Goal: Task Accomplishment & Management: Use online tool/utility

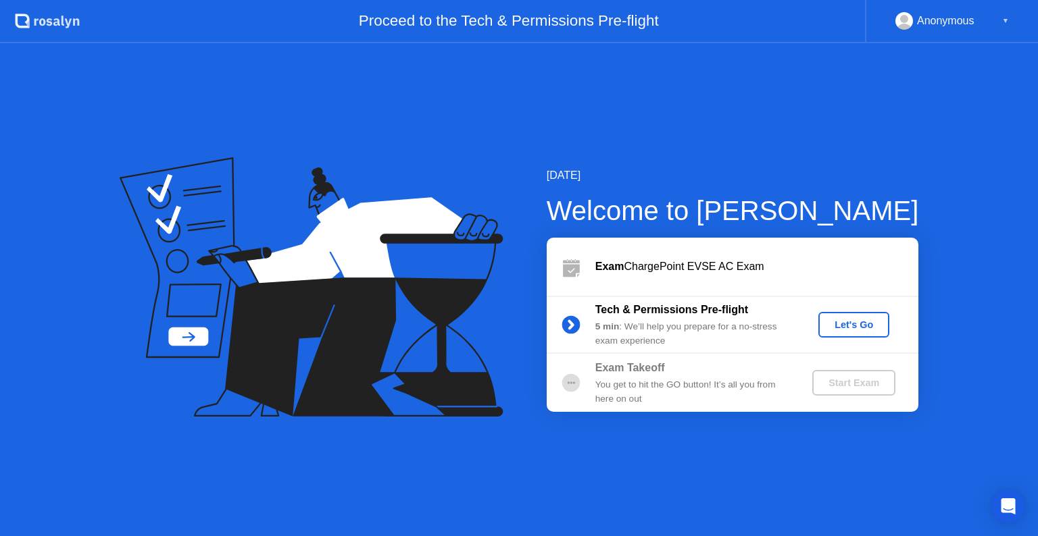
click at [832, 324] on div "Let's Go" at bounding box center [854, 325] width 60 height 11
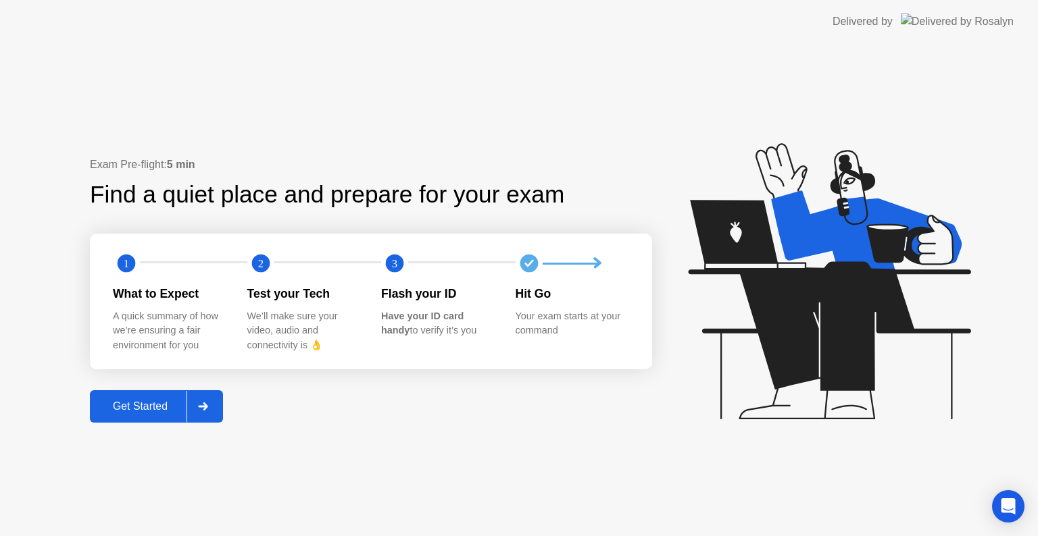
click at [167, 405] on div "Get Started" at bounding box center [140, 407] width 93 height 12
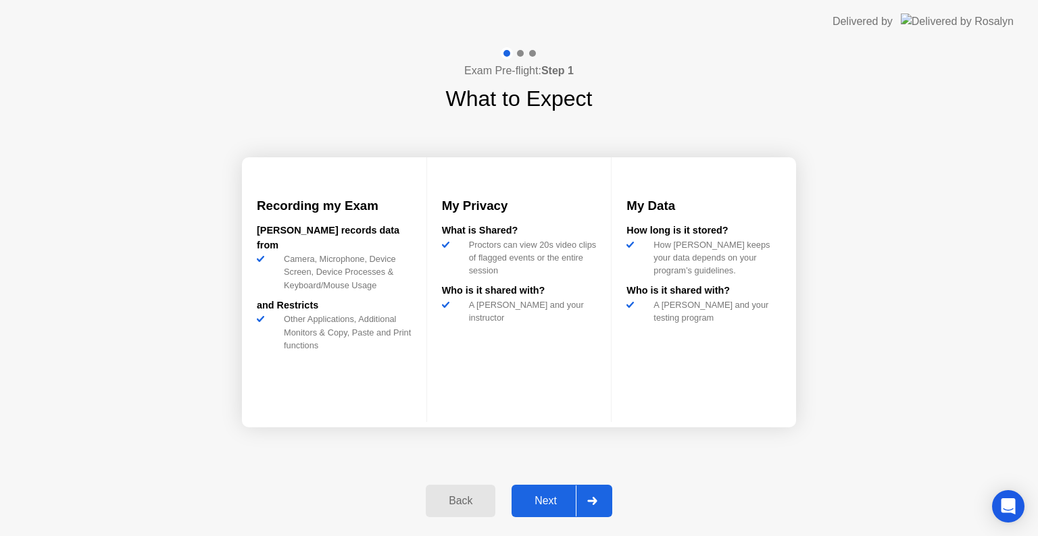
click at [557, 495] on div "Next" at bounding box center [545, 501] width 60 height 12
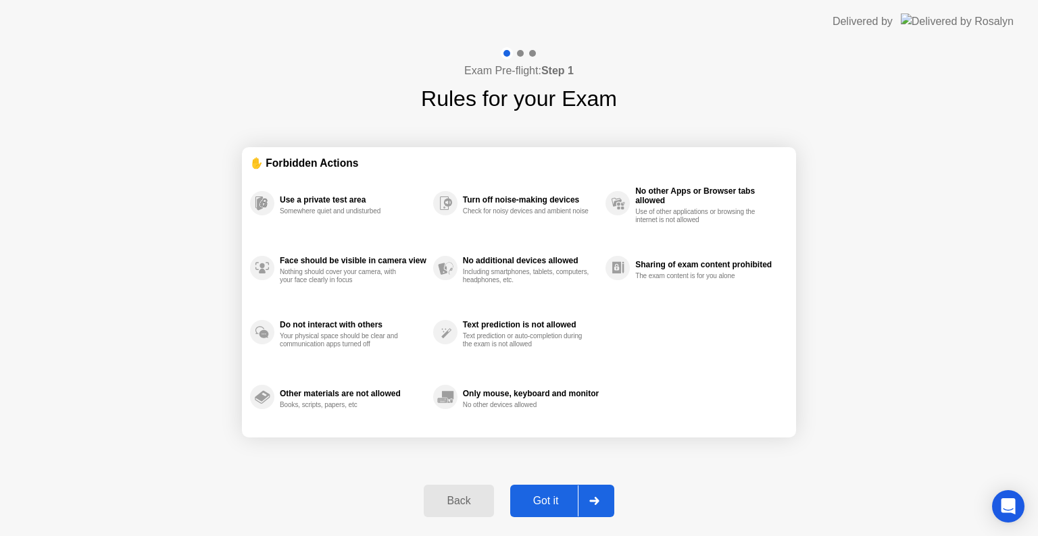
click at [557, 495] on div "Got it" at bounding box center [546, 501] width 64 height 12
select select "**********"
select select "*******"
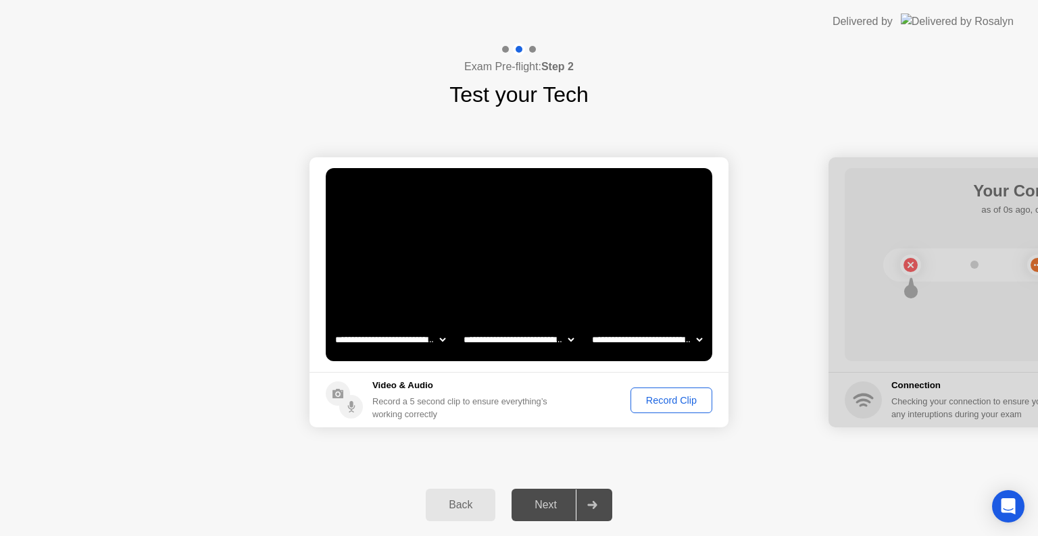
click at [671, 453] on div "**********" at bounding box center [519, 292] width 1038 height 363
click at [678, 403] on div "Record Clip" at bounding box center [671, 400] width 72 height 11
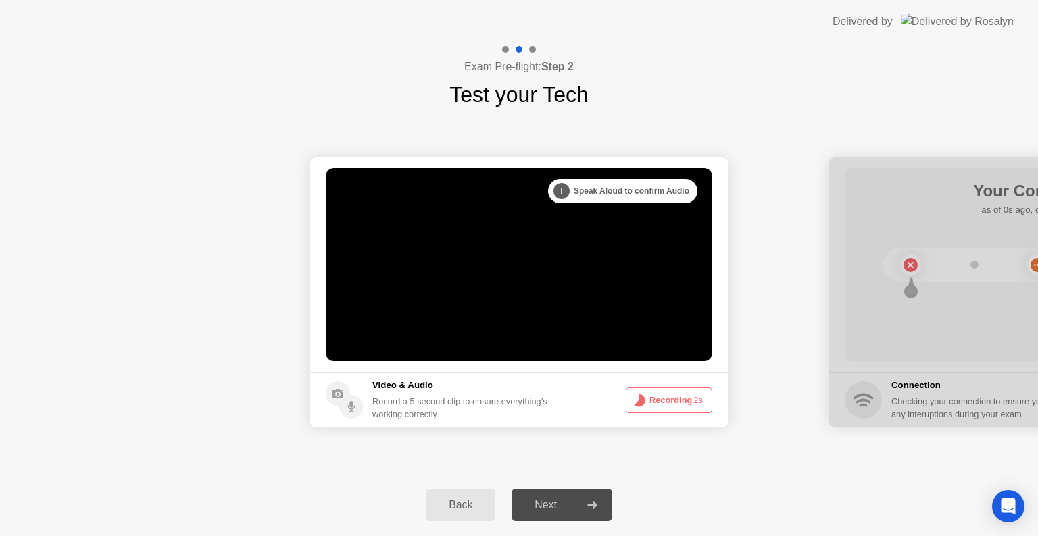
click at [646, 410] on button "Recording 2s" at bounding box center [669, 401] width 86 height 26
click at [626, 388] on button "Recording 0s" at bounding box center [669, 401] width 86 height 26
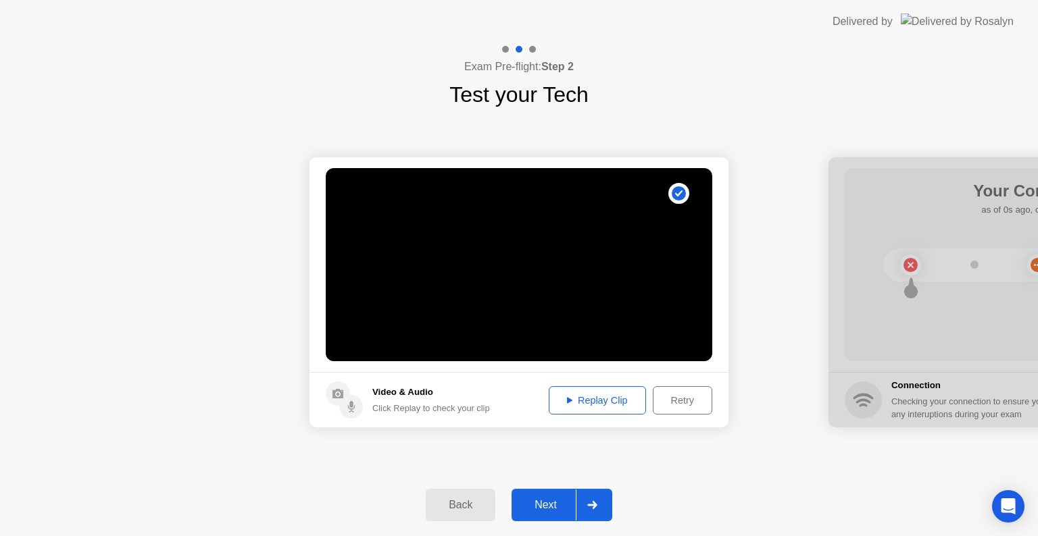
click at [543, 495] on button "Next" at bounding box center [561, 505] width 101 height 32
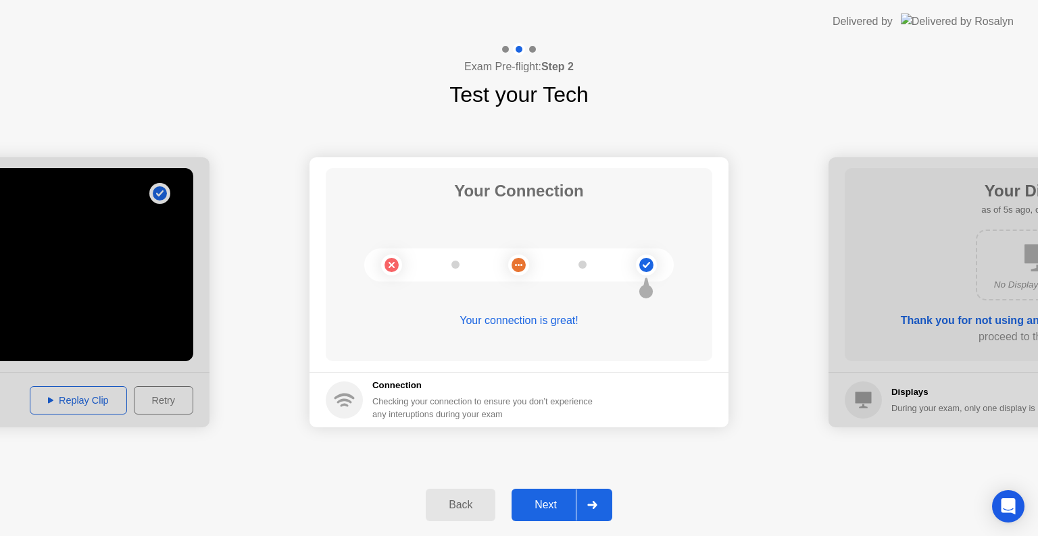
click at [556, 506] on div "Next" at bounding box center [545, 505] width 60 height 12
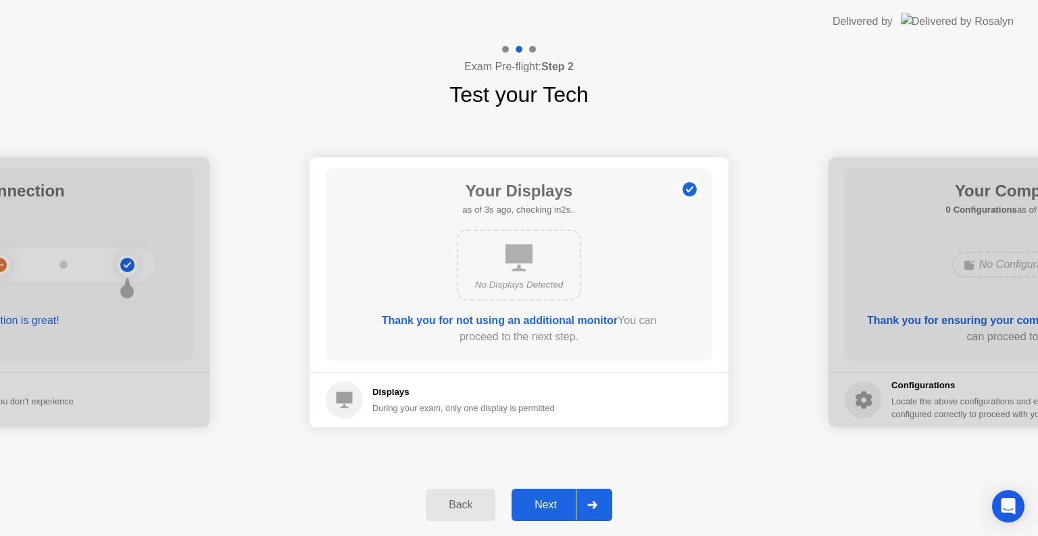
click at [556, 506] on div "Next" at bounding box center [545, 505] width 60 height 12
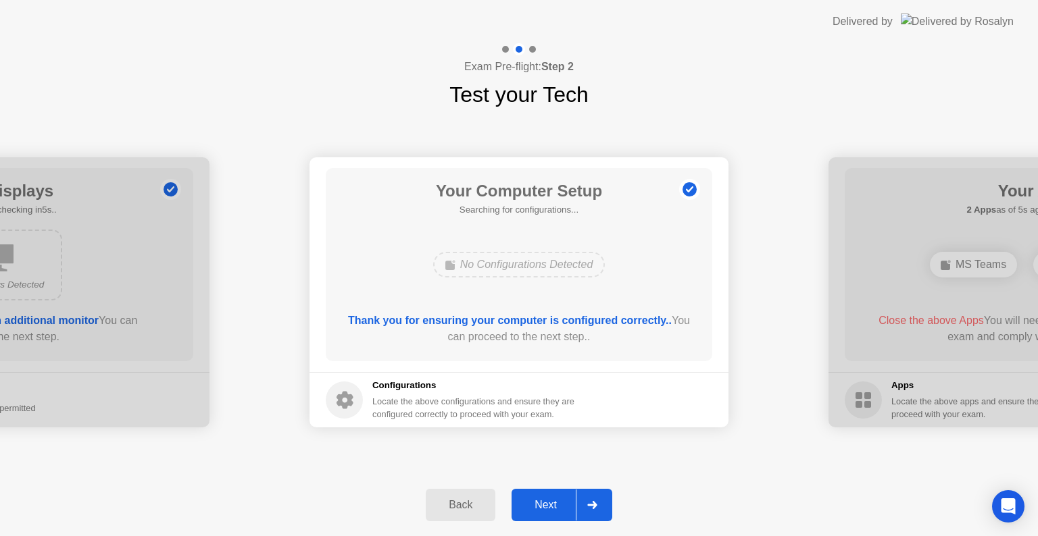
click at [556, 506] on div "Next" at bounding box center [545, 505] width 60 height 12
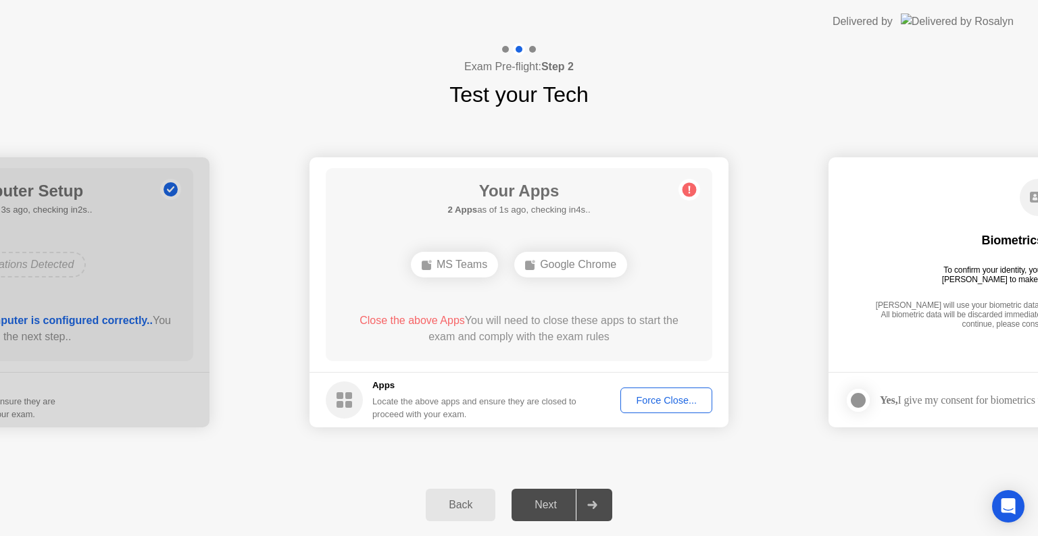
click at [556, 506] on div "Next" at bounding box center [545, 505] width 60 height 12
click at [638, 401] on div "Force Close..." at bounding box center [666, 400] width 82 height 11
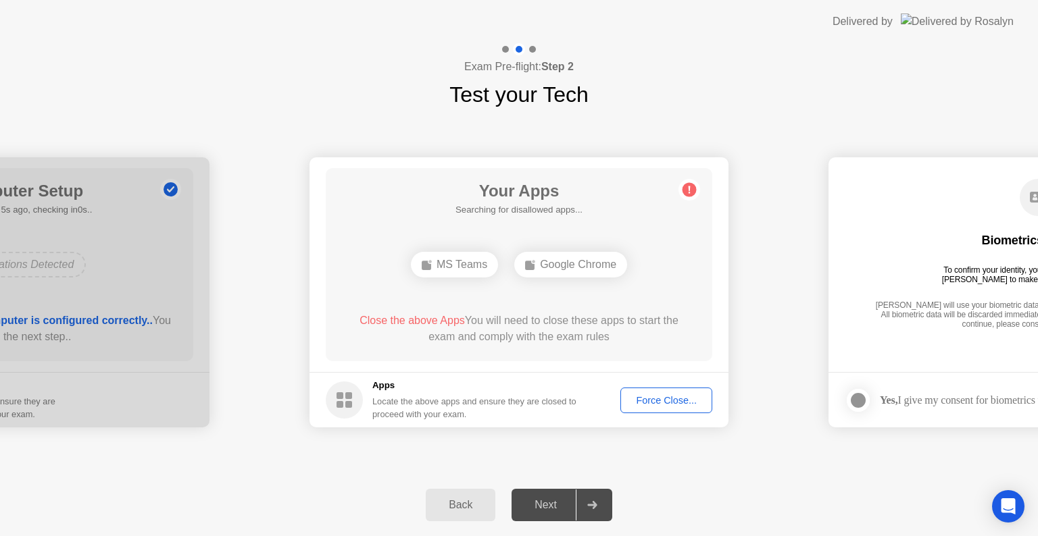
click at [543, 505] on div "Next" at bounding box center [545, 505] width 60 height 12
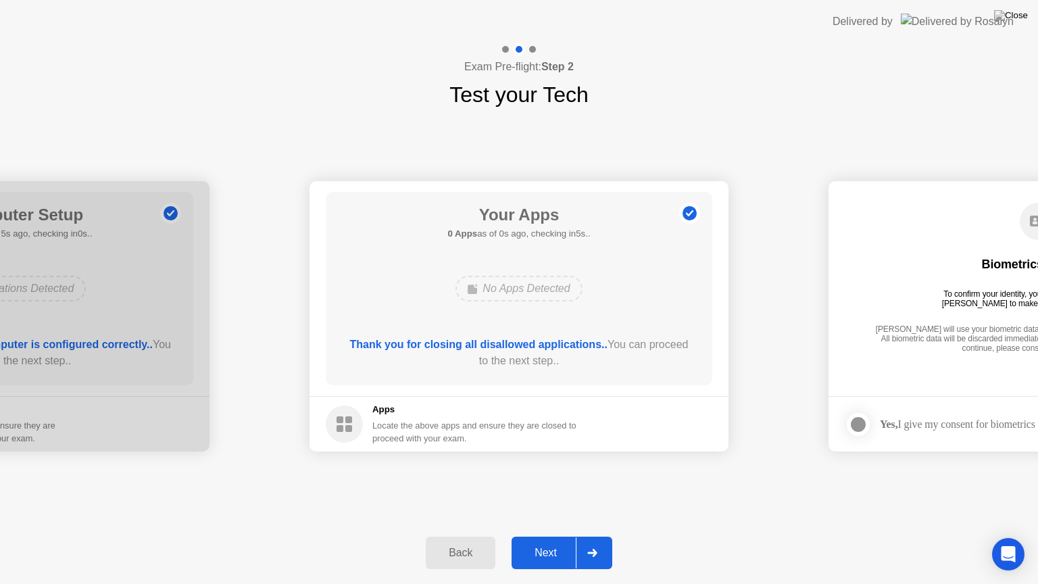
click at [549, 536] on div "Next" at bounding box center [545, 553] width 60 height 12
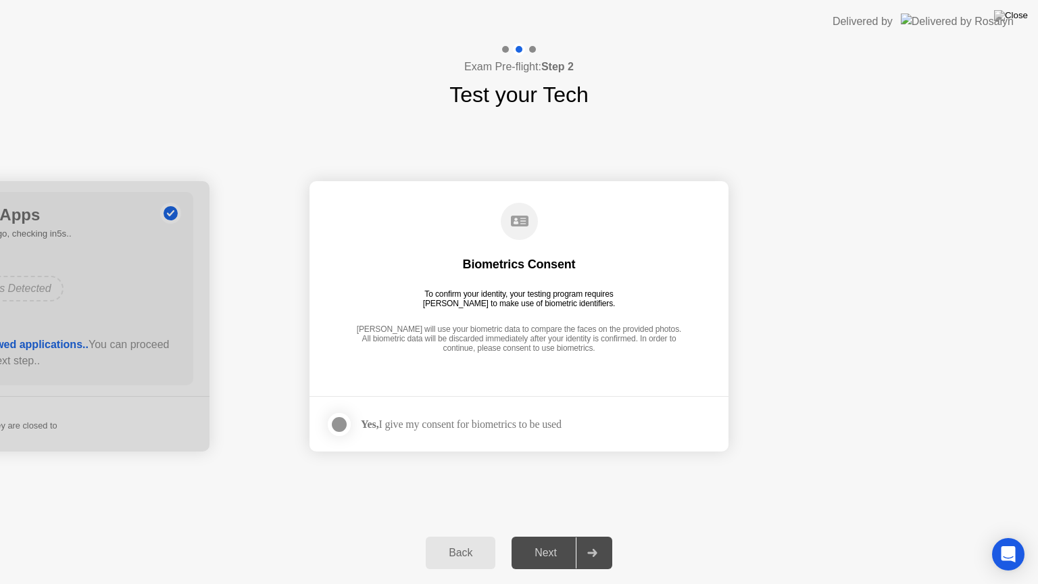
click at [549, 536] on div "Next" at bounding box center [545, 553] width 60 height 12
click at [551, 536] on div "Next" at bounding box center [545, 553] width 60 height 12
click at [351, 421] on label at bounding box center [343, 424] width 35 height 27
click at [548, 536] on button "Next" at bounding box center [561, 552] width 101 height 32
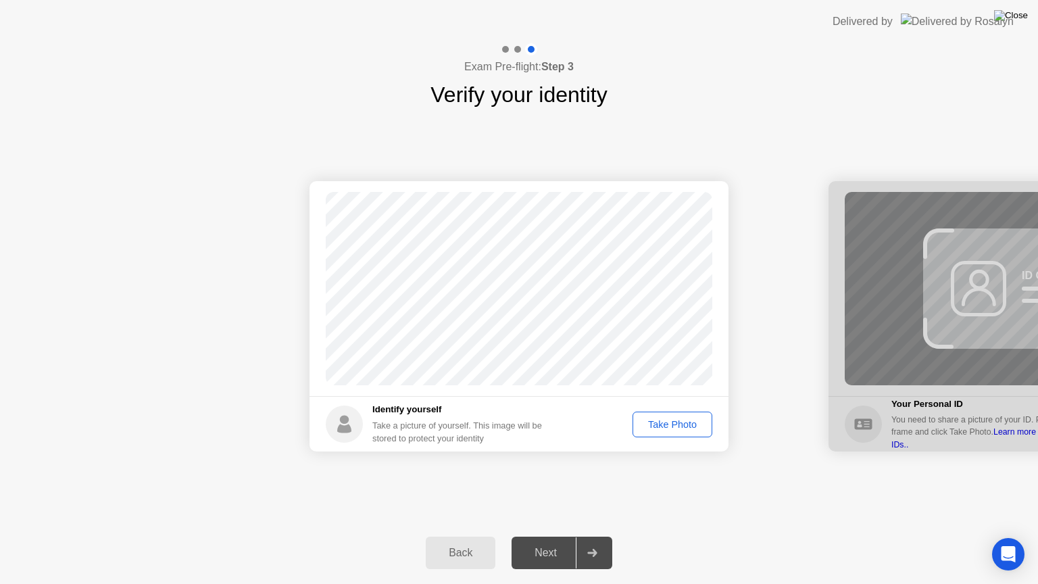
click at [1018, 15] on img at bounding box center [1011, 15] width 34 height 11
